Goal: Task Accomplishment & Management: Use online tool/utility

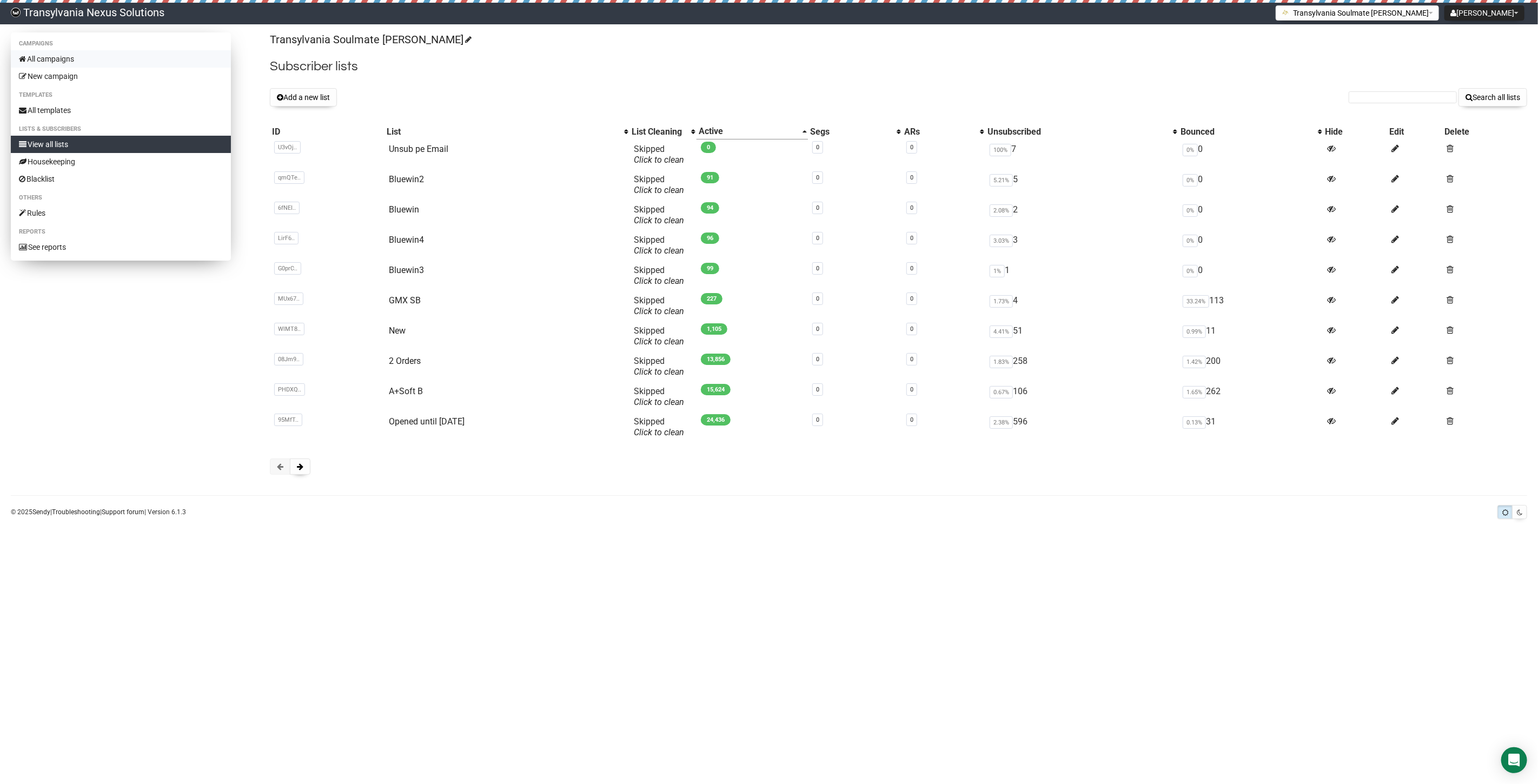
click at [54, 61] on link "All campaigns" at bounding box center [121, 58] width 220 height 17
click at [1353, 98] on input "text" at bounding box center [1403, 97] width 108 height 12
paste input "[PERSON_NAME][EMAIL_ADDRESS][PERSON_NAME][DOMAIN_NAME]"
type input "[PERSON_NAME][EMAIL_ADDRESS][PERSON_NAME][DOMAIN_NAME]"
click at [1488, 106] on button "Search all lists" at bounding box center [1493, 97] width 69 height 19
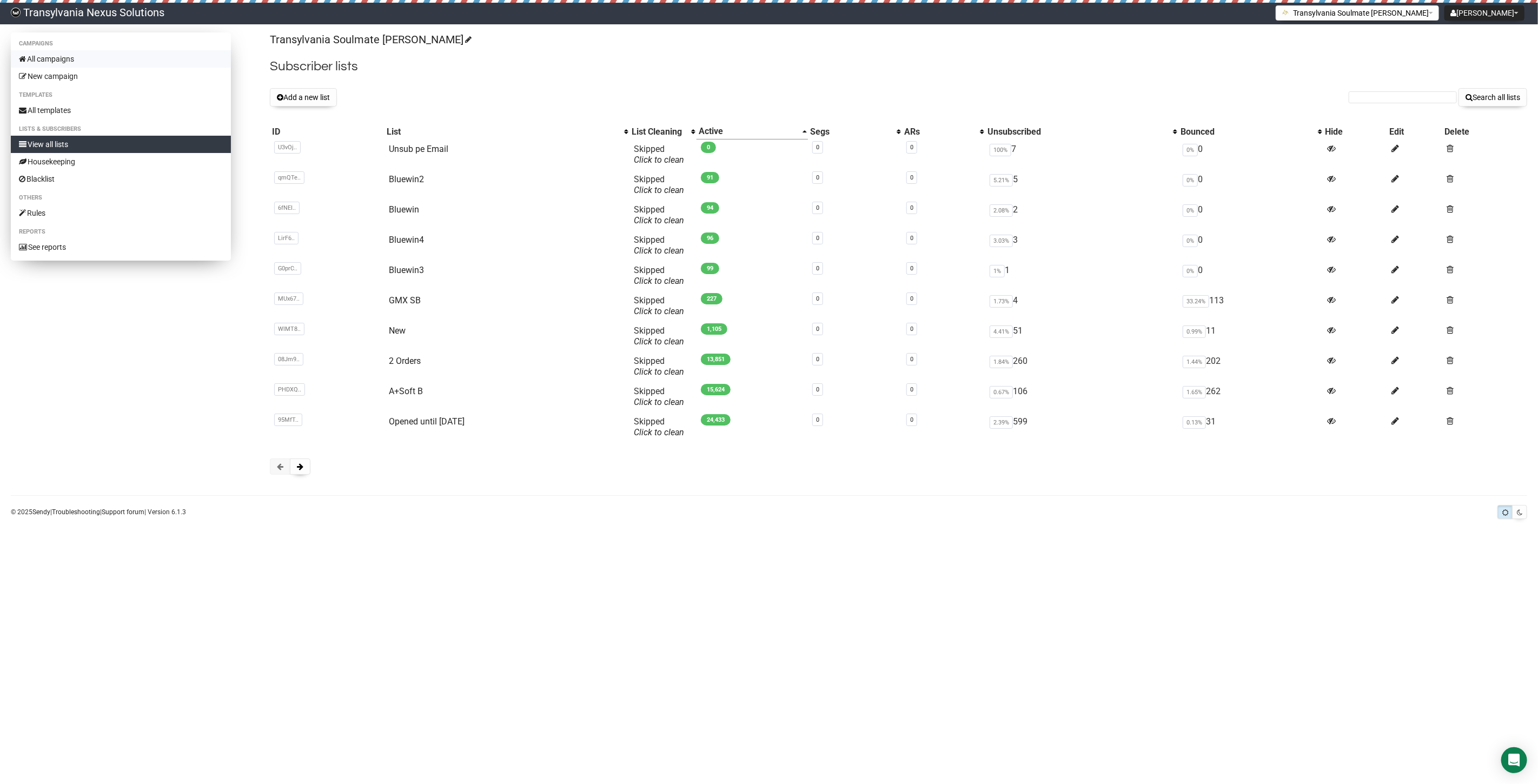
click at [64, 58] on link "All campaigns" at bounding box center [121, 58] width 220 height 17
